Goal: Task Accomplishment & Management: Manage account settings

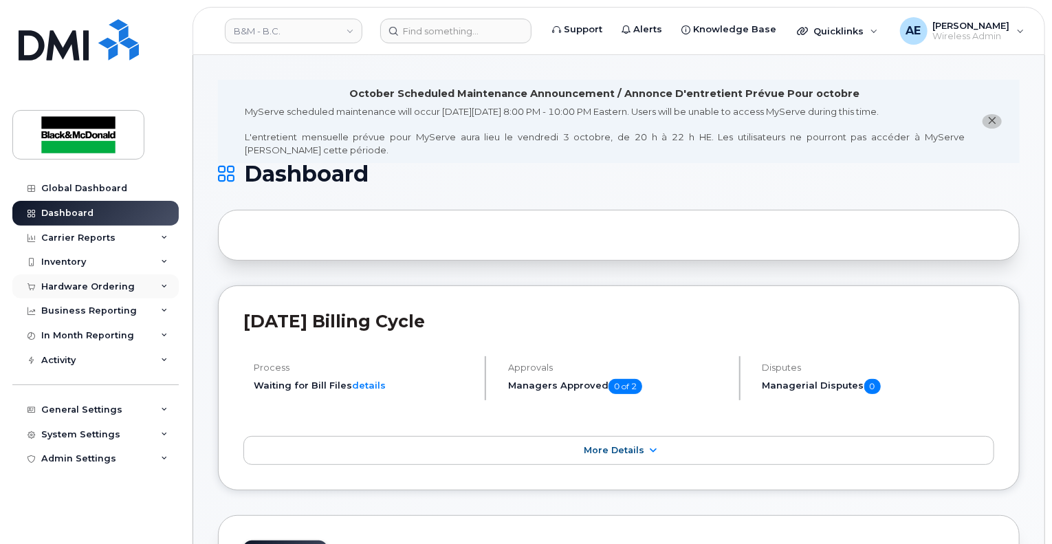
click at [102, 280] on div "Hardware Ordering" at bounding box center [95, 286] width 166 height 25
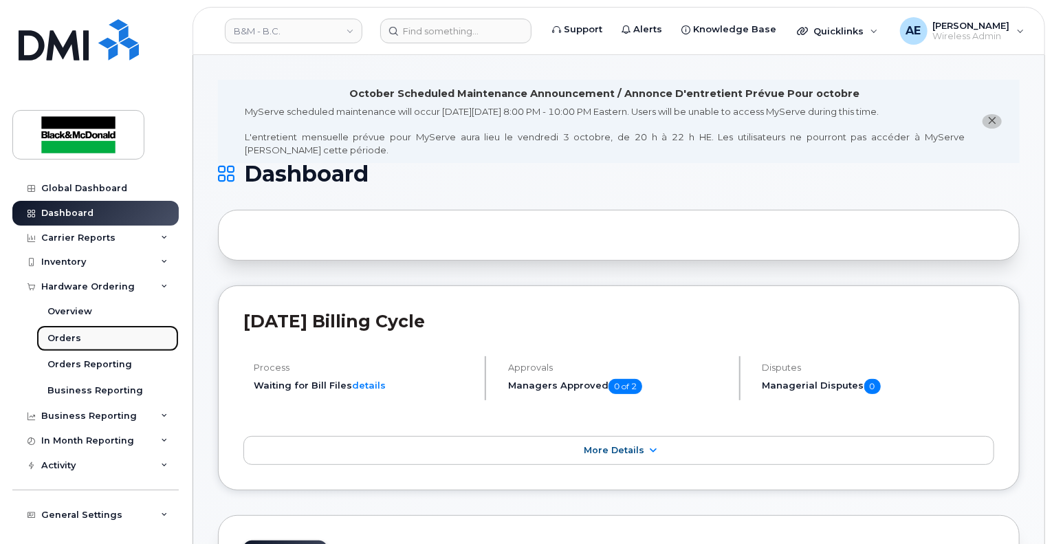
click at [96, 339] on link "Orders" at bounding box center [107, 338] width 142 height 26
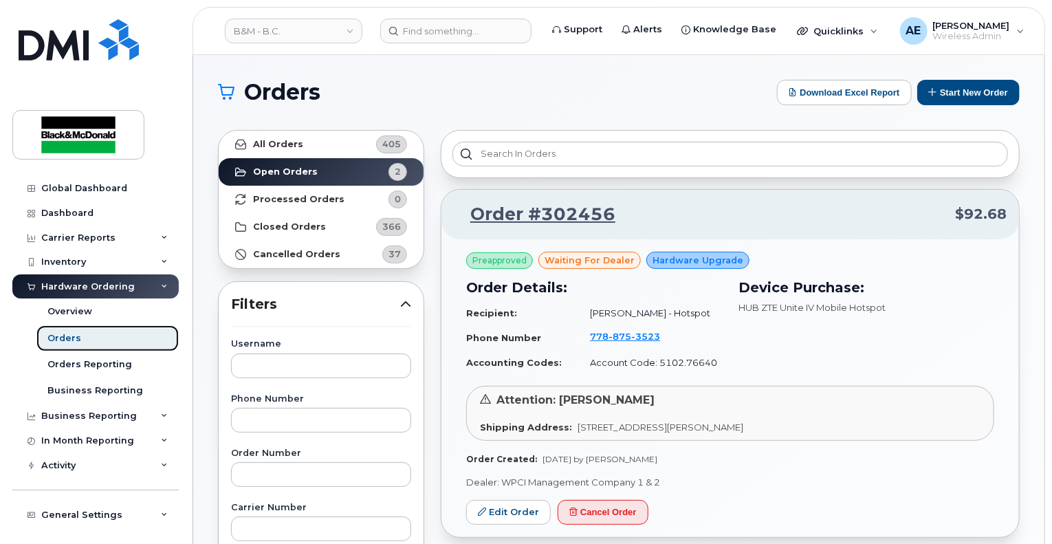
click at [71, 341] on div "Orders" at bounding box center [64, 338] width 34 height 12
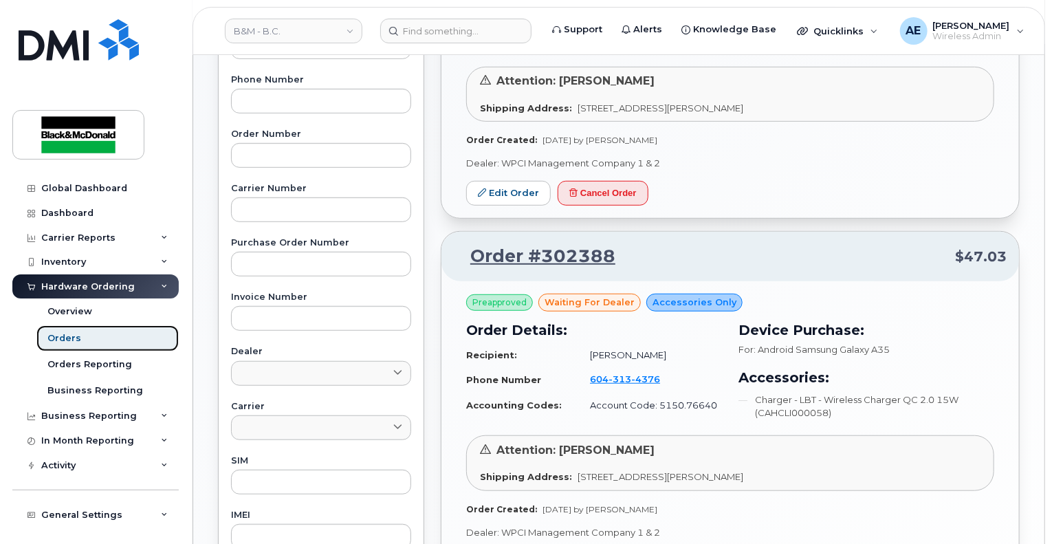
scroll to position [412, 0]
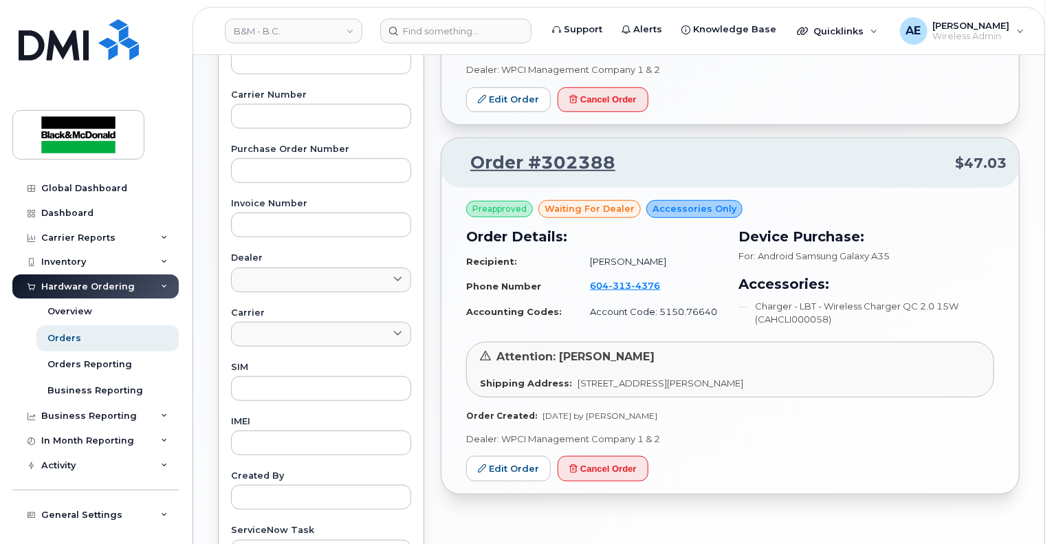
click at [603, 384] on span "[STREET_ADDRESS][PERSON_NAME]" at bounding box center [660, 382] width 166 height 11
click at [512, 463] on link "Edit Order" at bounding box center [508, 468] width 85 height 25
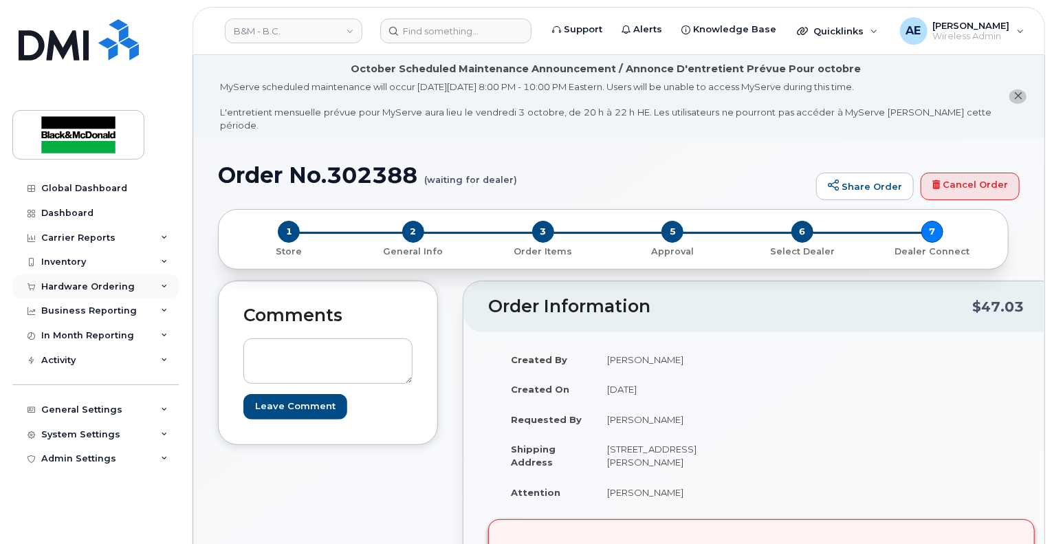
click at [122, 292] on div "Hardware Ordering" at bounding box center [95, 286] width 166 height 25
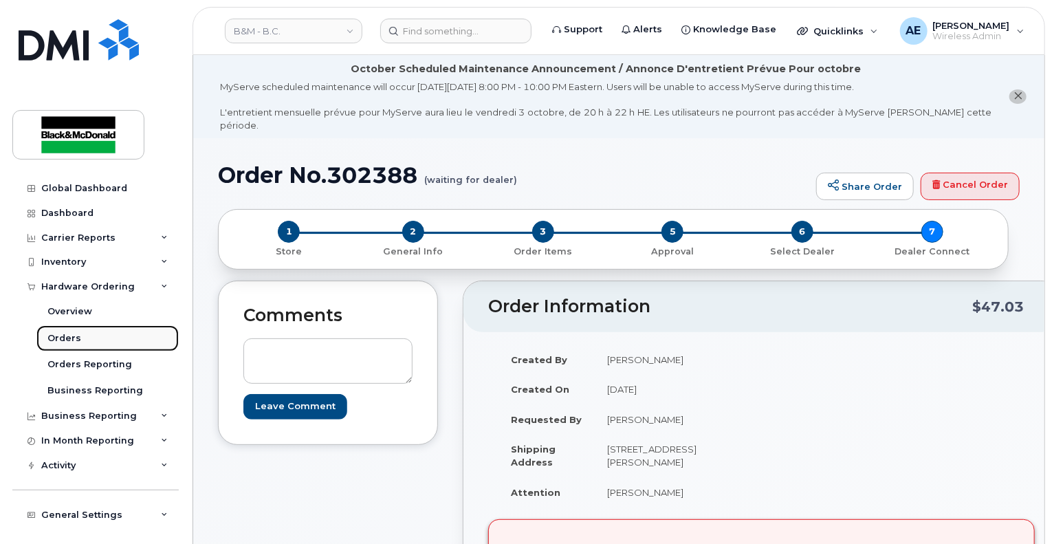
click at [85, 340] on link "Orders" at bounding box center [107, 338] width 142 height 26
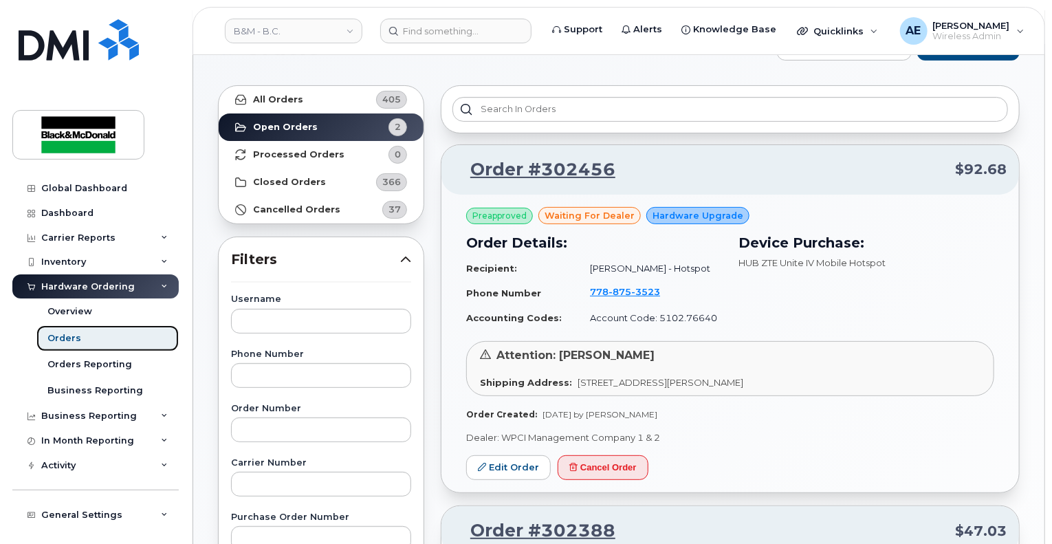
scroll to position [69, 0]
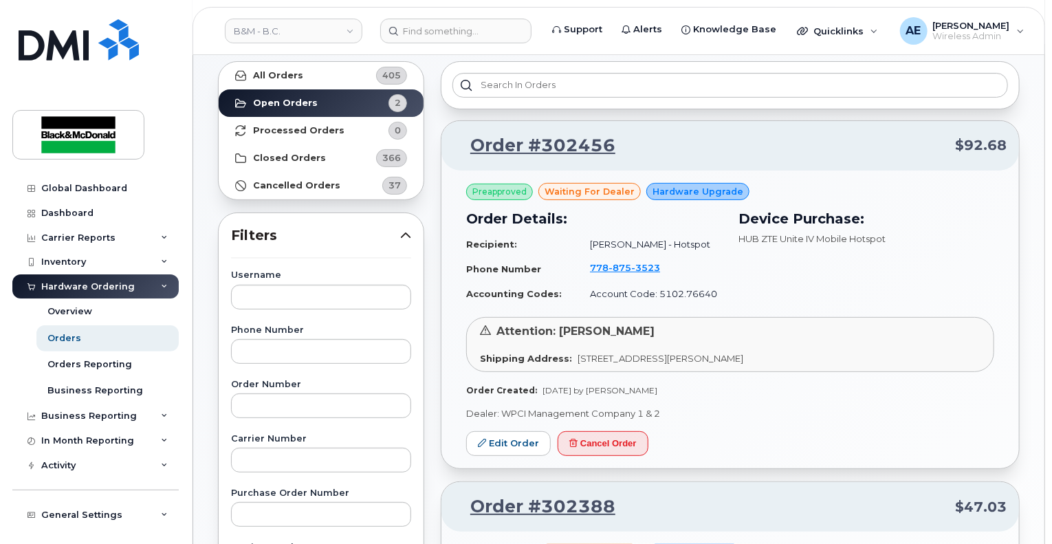
click at [803, 227] on h3 "Device Purchase:" at bounding box center [866, 218] width 256 height 21
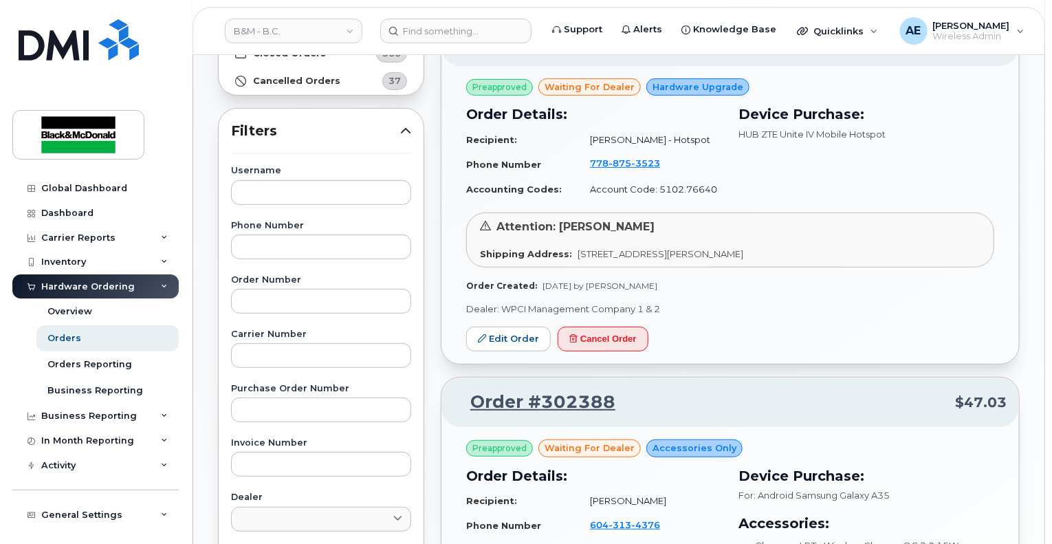
scroll to position [0, 0]
